Goal: Find specific page/section: Find specific page/section

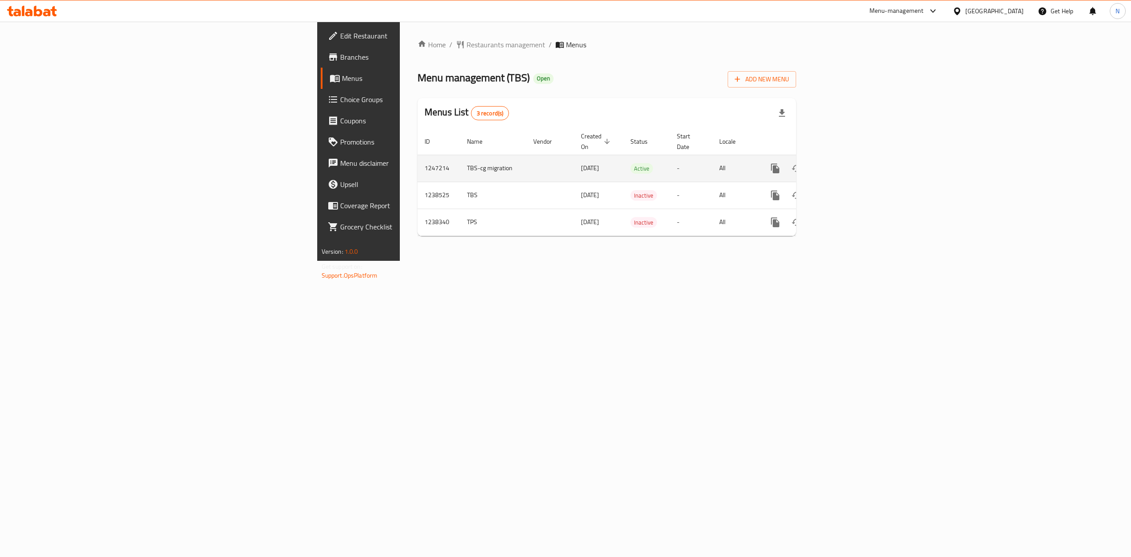
click at [845, 163] on icon "enhanced table" at bounding box center [839, 168] width 11 height 11
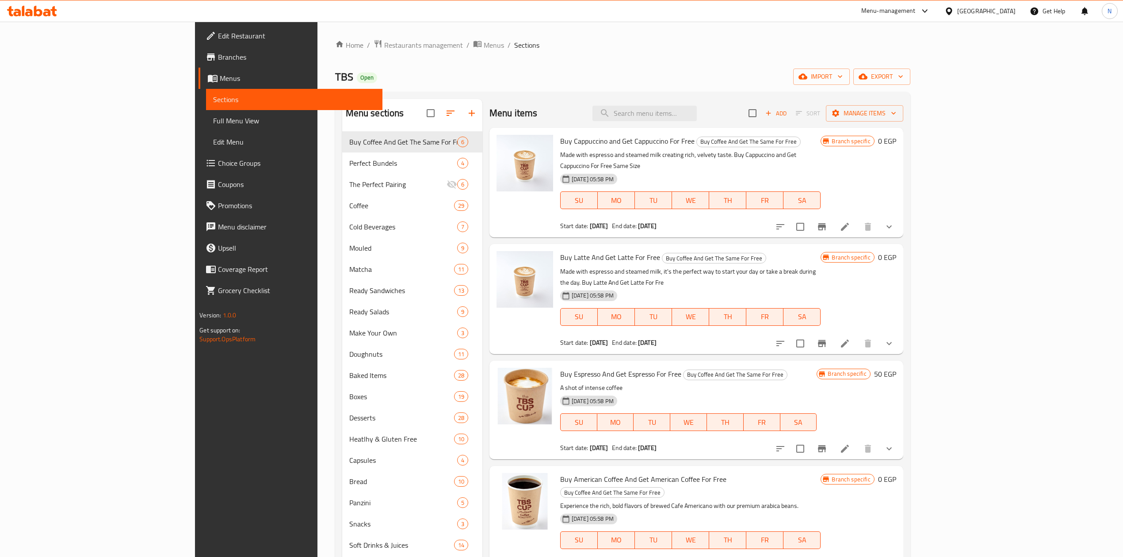
click at [218, 163] on span "Choice Groups" at bounding box center [296, 163] width 157 height 11
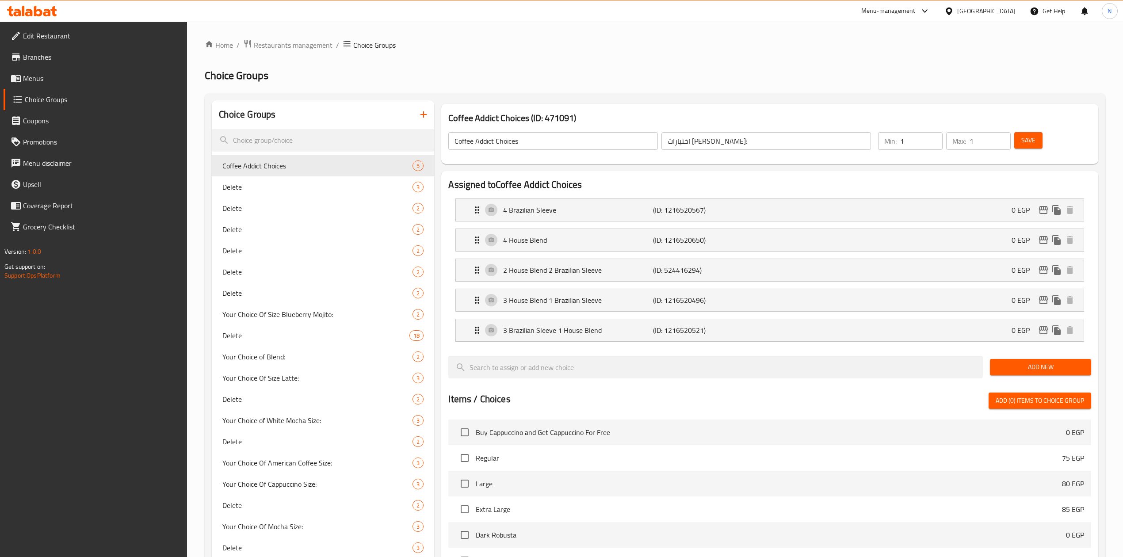
click at [1007, 11] on div "[GEOGRAPHIC_DATA]" at bounding box center [986, 11] width 58 height 10
click at [926, 234] on div "[GEOGRAPHIC_DATA]" at bounding box center [919, 232] width 58 height 10
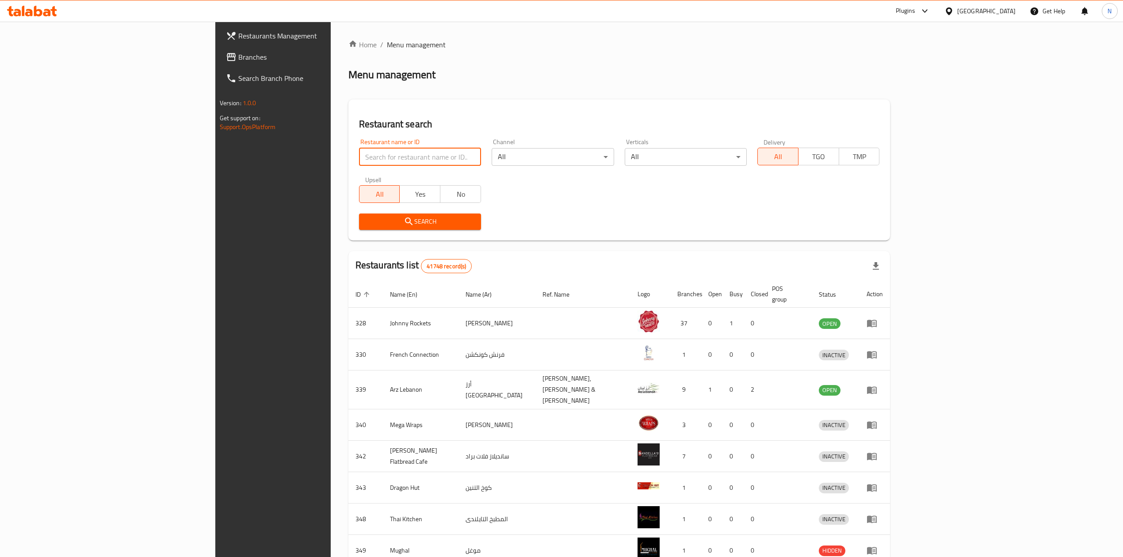
click at [359, 162] on input "search" at bounding box center [420, 157] width 122 height 18
click button "Search" at bounding box center [420, 221] width 122 height 16
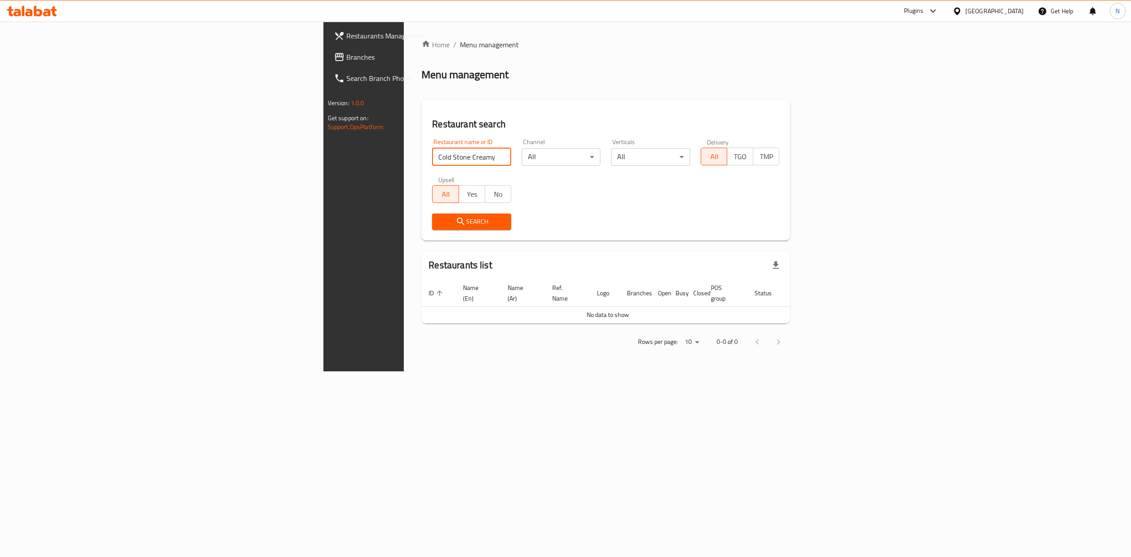
click at [432, 160] on input "Cold Stone Creamy" at bounding box center [471, 157] width 79 height 18
type input "Cold Stone"
click button "Search" at bounding box center [471, 221] width 79 height 16
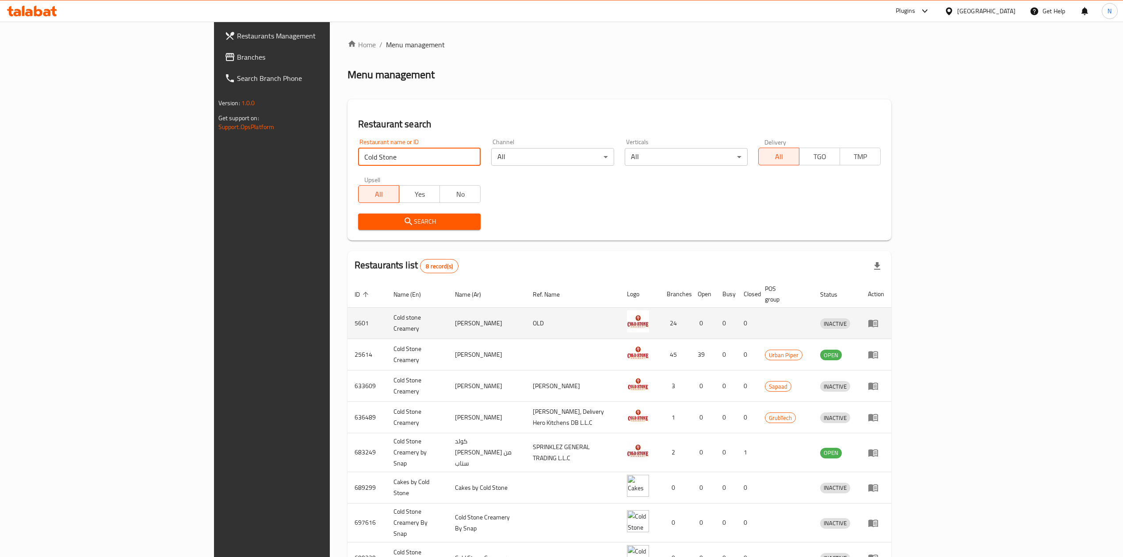
click at [386, 318] on td "Cold stone Creamery" at bounding box center [416, 323] width 61 height 31
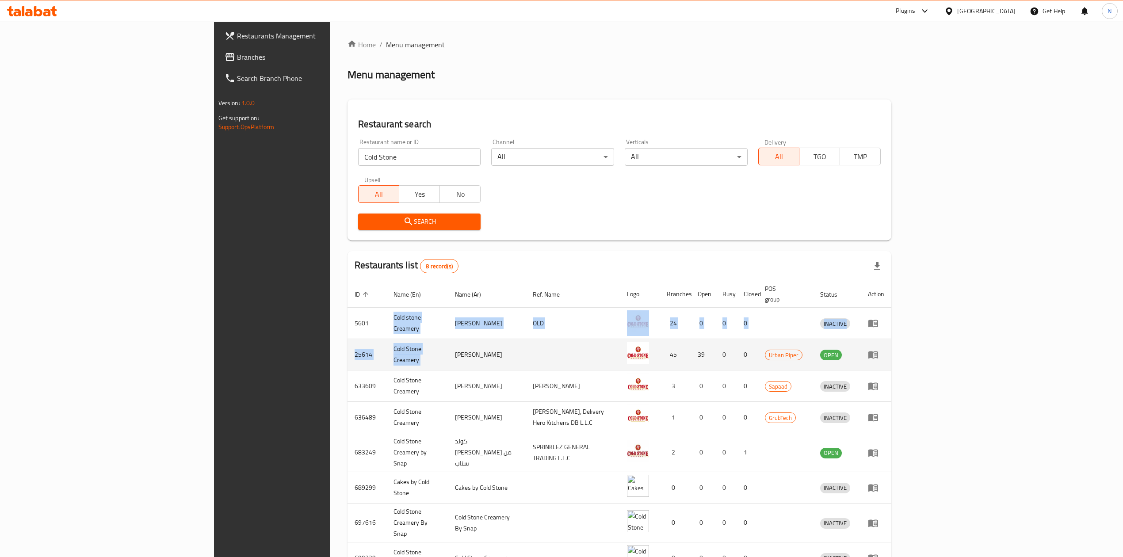
drag, startPoint x: 298, startPoint y: 318, endPoint x: 299, endPoint y: 338, distance: 19.5
click at [347, 338] on tbody "5601 Cold stone Creamery كولد ستون كريمري OLD 24 0 0 0 INACTIVE 25614 Cold Ston…" at bounding box center [619, 441] width 544 height 266
click at [386, 339] on td "Cold Stone Creamery" at bounding box center [416, 354] width 61 height 31
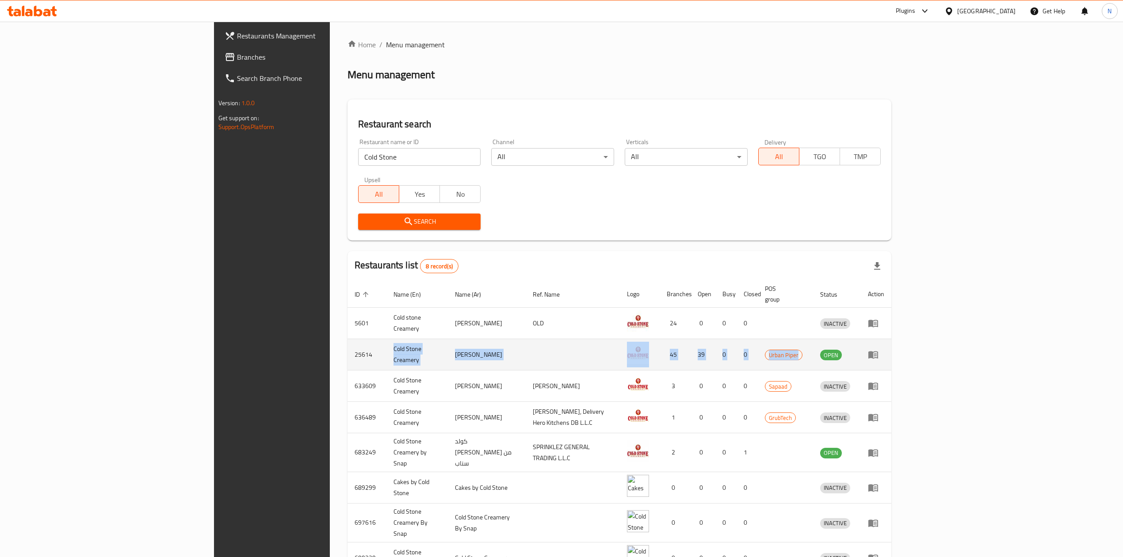
drag, startPoint x: 299, startPoint y: 338, endPoint x: 943, endPoint y: 349, distance: 644.0
click at [891, 349] on tr "25614 Cold Stone Creamery كولد ستون كريمري 45 39 0 0 Urban Piper OPEN" at bounding box center [619, 354] width 544 height 31
click at [802, 350] on span "Urban Piper" at bounding box center [783, 355] width 37 height 10
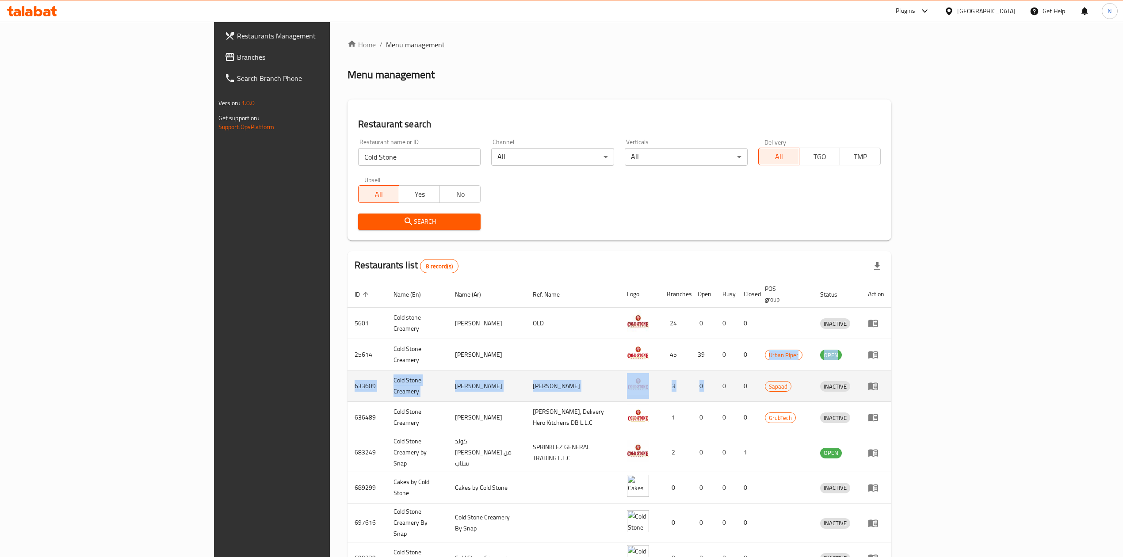
drag, startPoint x: 943, startPoint y: 349, endPoint x: 822, endPoint y: 389, distance: 127.3
click at [822, 389] on tbody "5601 Cold stone Creamery كولد ستون كريمري OLD 24 0 0 0 INACTIVE 25614 Cold Ston…" at bounding box center [619, 441] width 544 height 266
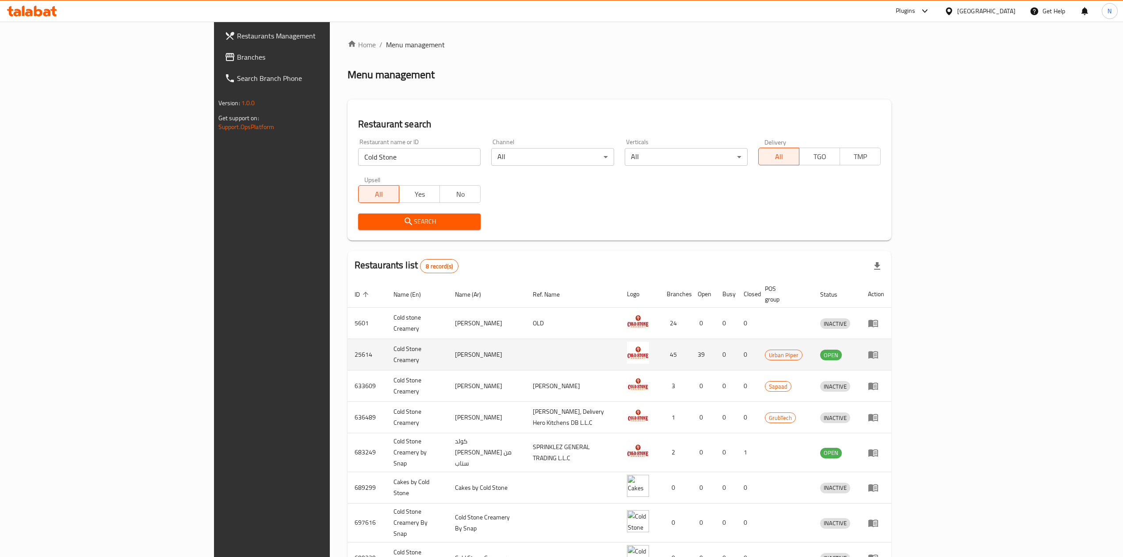
click at [386, 351] on td "Cold Stone Creamery" at bounding box center [416, 354] width 61 height 31
copy td "Cold Stone Creamery"
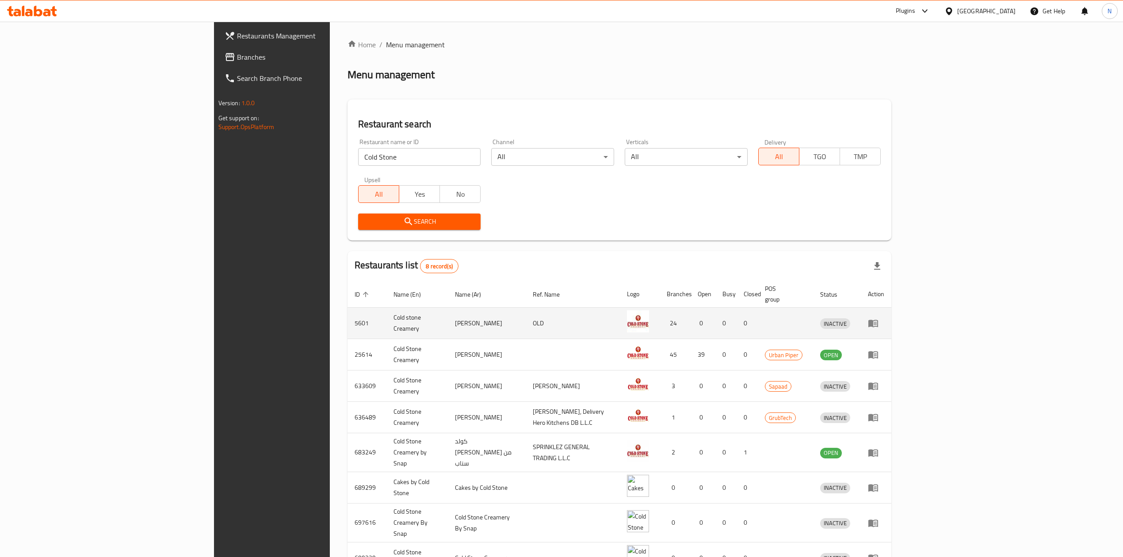
scroll to position [40, 0]
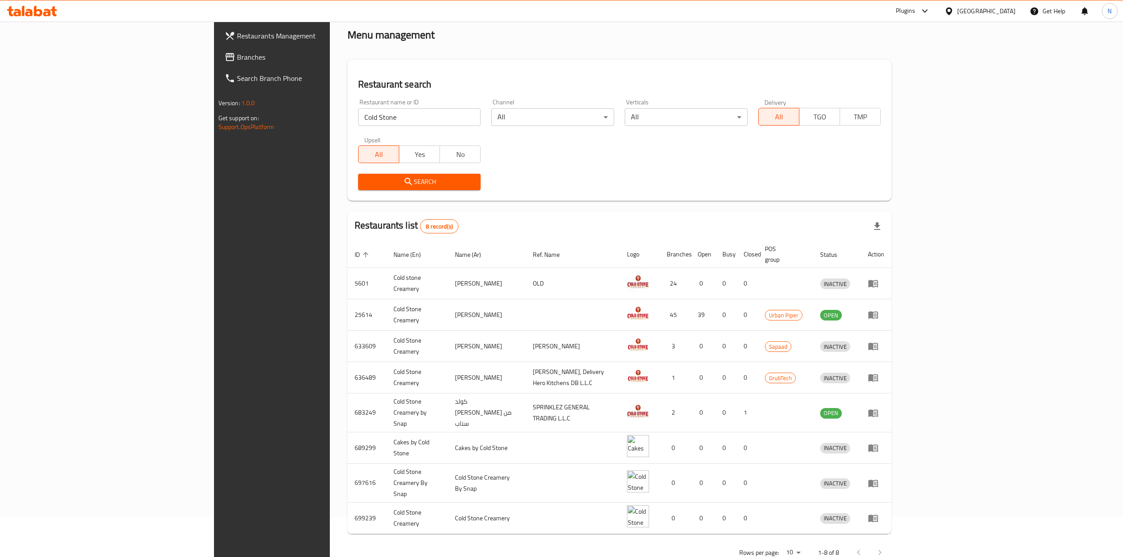
click at [890, 542] on div at bounding box center [869, 552] width 42 height 21
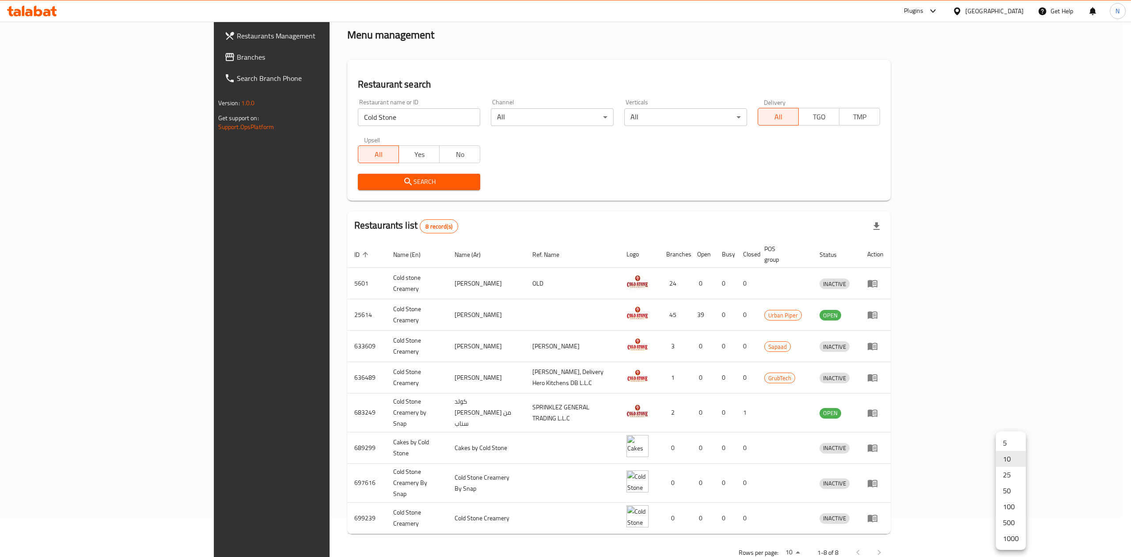
click at [1015, 517] on body "​ Plugins [GEOGRAPHIC_DATA] Get Help N Restaurants Management Branches Search B…" at bounding box center [565, 249] width 1131 height 535
click at [1010, 481] on li "25" at bounding box center [1011, 475] width 30 height 16
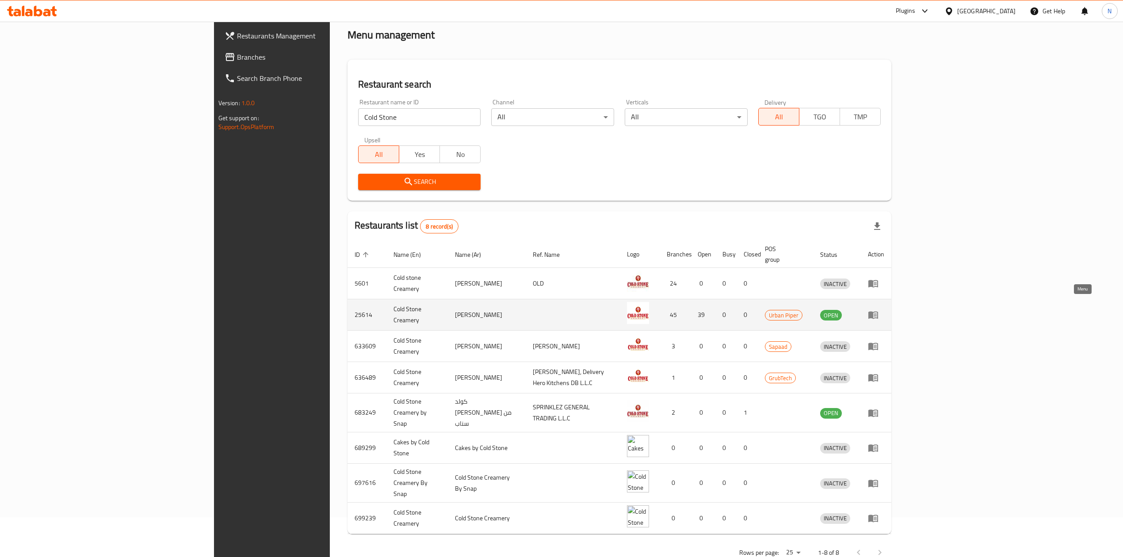
click at [884, 309] on link "enhanced table" at bounding box center [876, 314] width 16 height 11
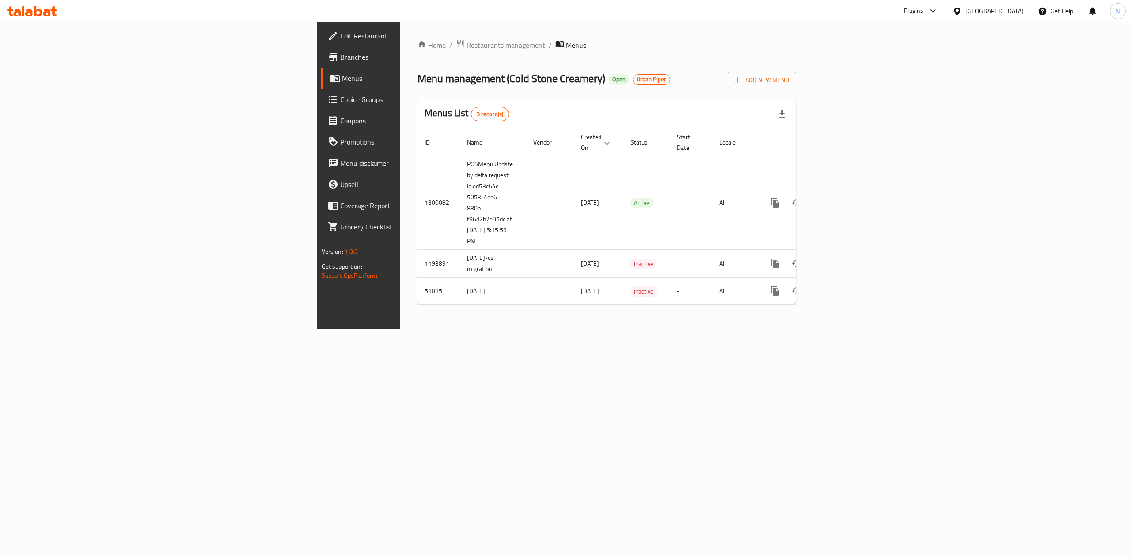
click at [340, 52] on span "Branches" at bounding box center [419, 57] width 159 height 11
